Goal: Task Accomplishment & Management: Use online tool/utility

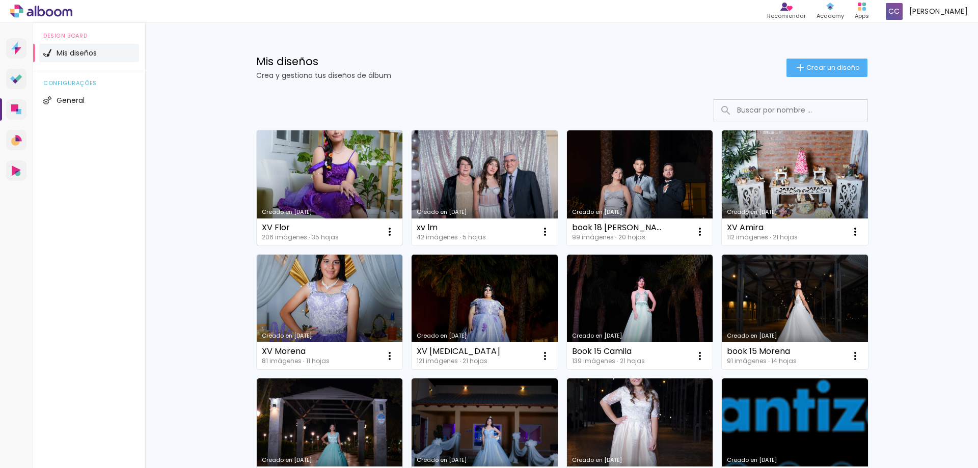
click at [306, 174] on link "Creado en [DATE]" at bounding box center [330, 187] width 146 height 115
click at [343, 142] on link "Creado en [DATE]" at bounding box center [330, 187] width 146 height 115
